Goal: Task Accomplishment & Management: Manage account settings

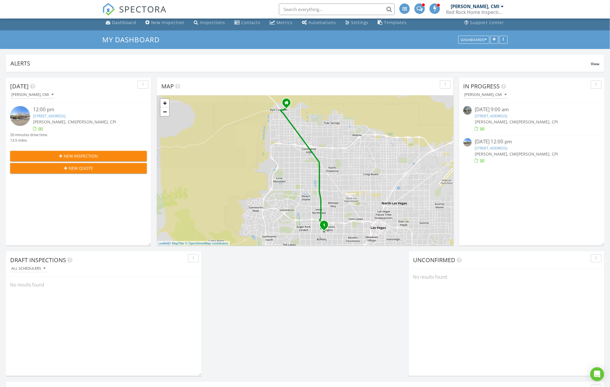
click at [493, 146] on link "[STREET_ADDRESS]" at bounding box center [490, 147] width 32 height 5
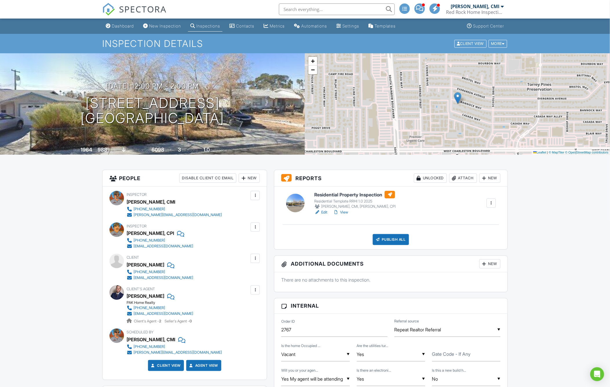
click at [322, 210] on link "Edit" at bounding box center [320, 212] width 13 height 6
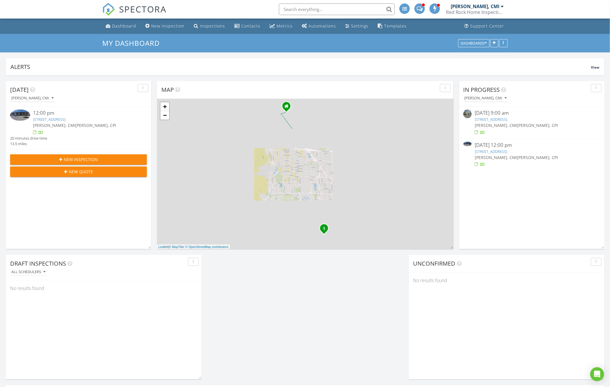
scroll to position [124, 296]
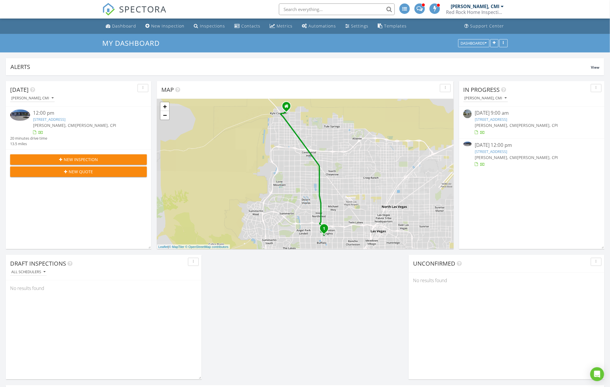
click at [483, 151] on link "6549 Bannock Way, Las Vegas, NV 89107" at bounding box center [490, 151] width 32 height 5
